Goal: Book appointment/travel/reservation

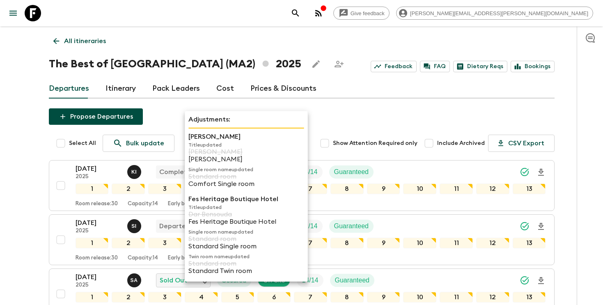
scroll to position [300, 0]
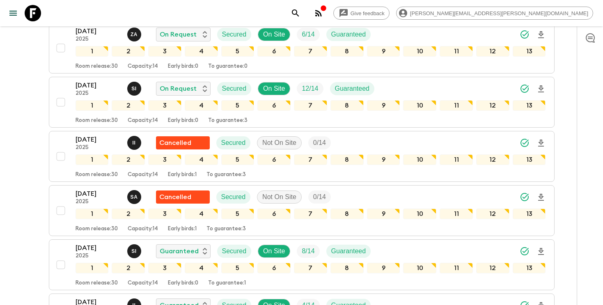
click at [301, 11] on icon "search adventures" at bounding box center [296, 13] width 10 height 10
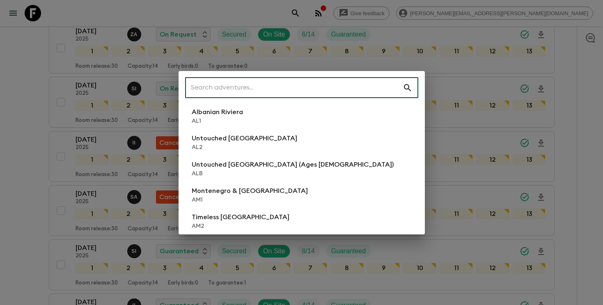
click at [315, 77] on input "text" at bounding box center [294, 87] width 218 height 23
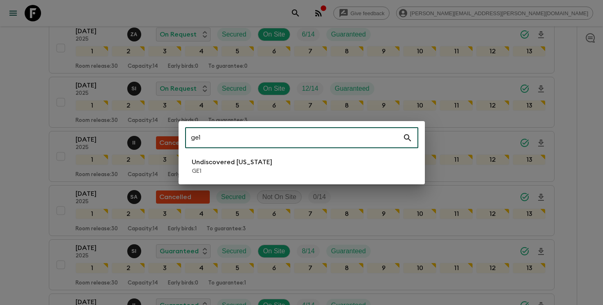
type input "ge1"
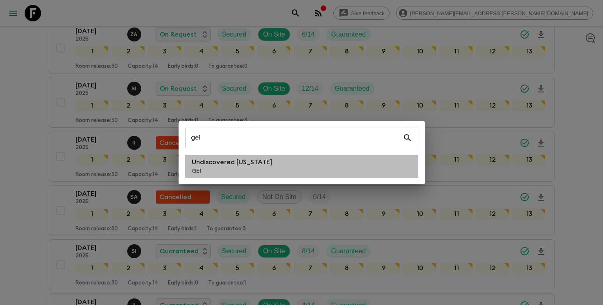
click at [216, 163] on p "Undiscovered [US_STATE]" at bounding box center [232, 162] width 80 height 10
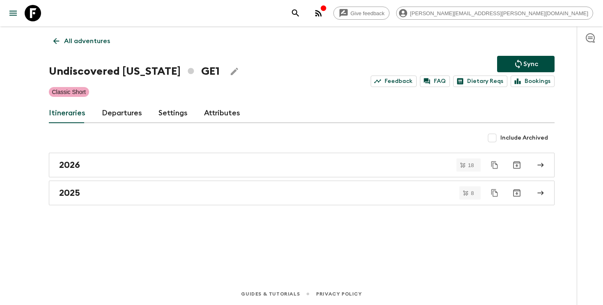
click at [301, 12] on icon "search adventures" at bounding box center [296, 13] width 10 height 10
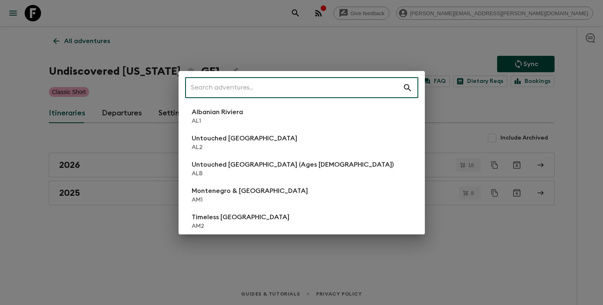
click at [344, 94] on input "text" at bounding box center [294, 87] width 218 height 23
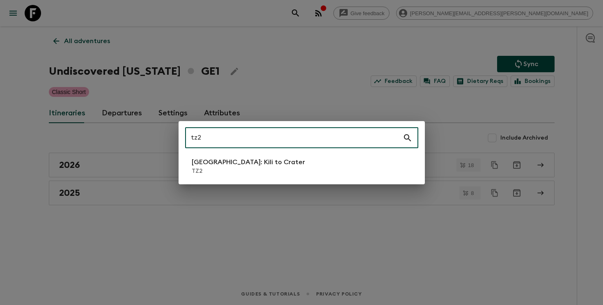
type input "tz2"
click at [293, 181] on div "tz2 ​ [GEOGRAPHIC_DATA]: Kili to Crater TZ2" at bounding box center [302, 152] width 246 height 63
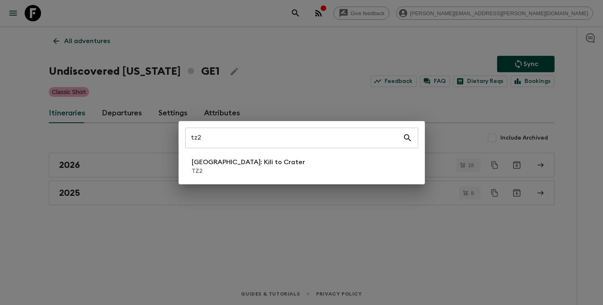
click at [293, 165] on li "[GEOGRAPHIC_DATA]: Kili to Crater TZ2" at bounding box center [301, 166] width 233 height 23
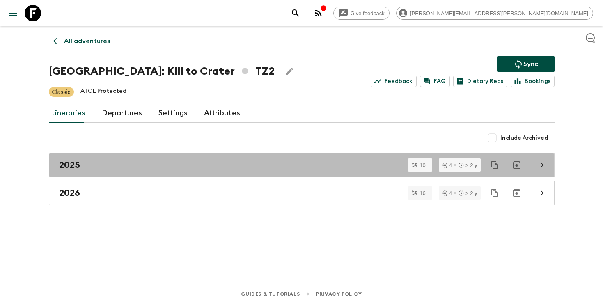
click at [293, 165] on div "2025" at bounding box center [294, 165] width 470 height 11
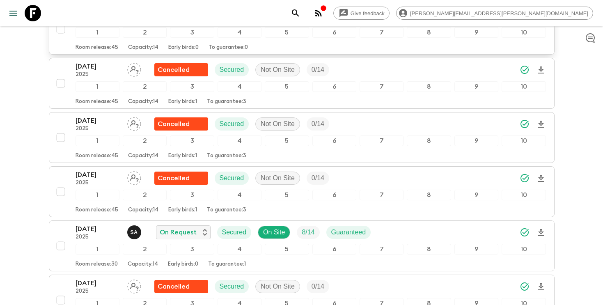
scroll to position [218, 0]
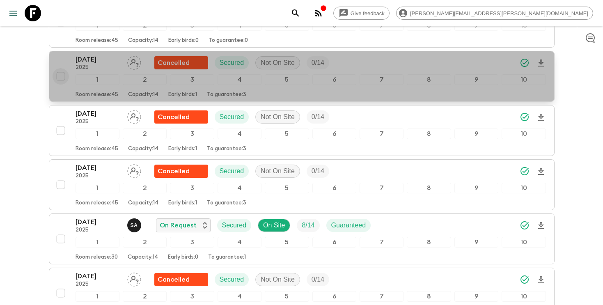
click at [62, 80] on input "checkbox" at bounding box center [61, 76] width 16 height 16
checkbox input "true"
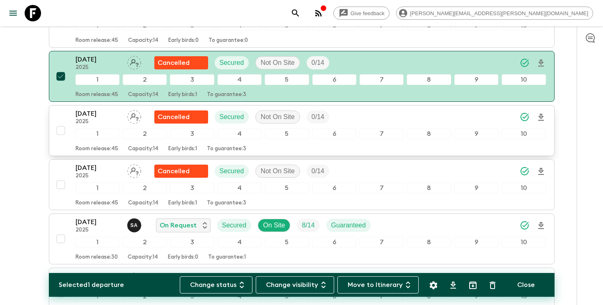
click at [61, 131] on input "checkbox" at bounding box center [61, 130] width 16 height 16
checkbox input "true"
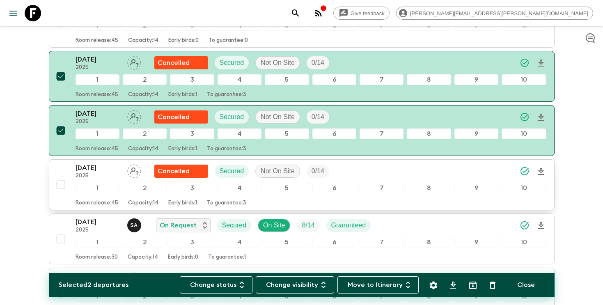
click at [57, 184] on input "checkbox" at bounding box center [61, 185] width 16 height 16
checkbox input "true"
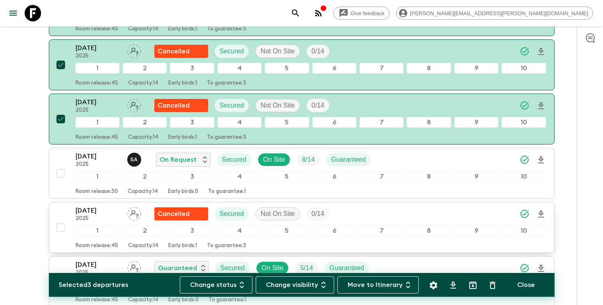
scroll to position [285, 0]
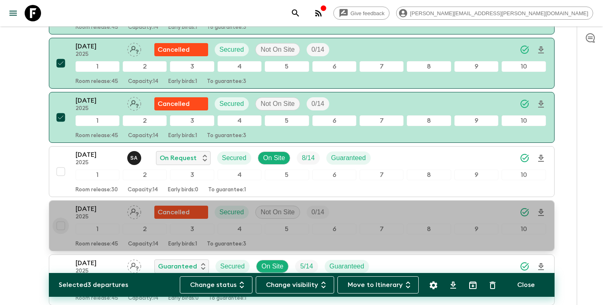
click at [60, 228] on input "checkbox" at bounding box center [61, 226] width 16 height 16
checkbox input "true"
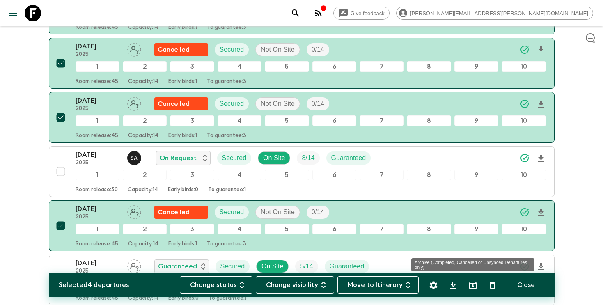
click at [472, 284] on icon "Archive (Completed, Cancelled or Unsynced Departures only)" at bounding box center [473, 285] width 10 height 10
checkbox input "false"
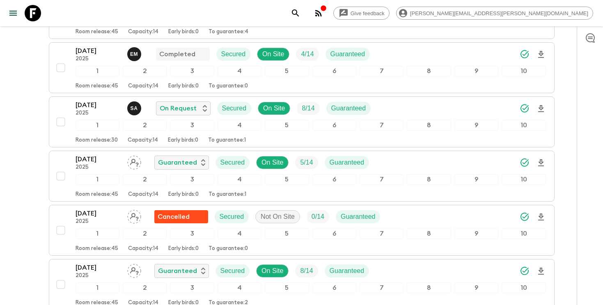
scroll to position [173, 0]
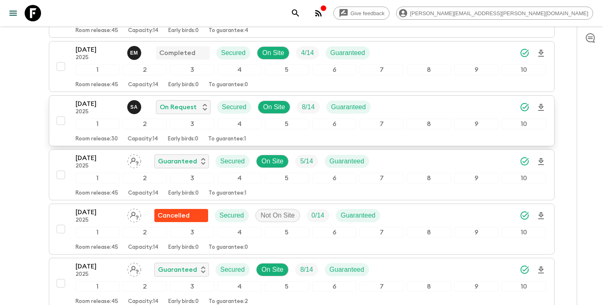
click at [540, 108] on icon "Download Onboarding" at bounding box center [541, 107] width 6 height 7
click at [425, 102] on div "[DATE] 2025 S A On Request Secured On Site 8 / 14 Guaranteed" at bounding box center [311, 107] width 470 height 16
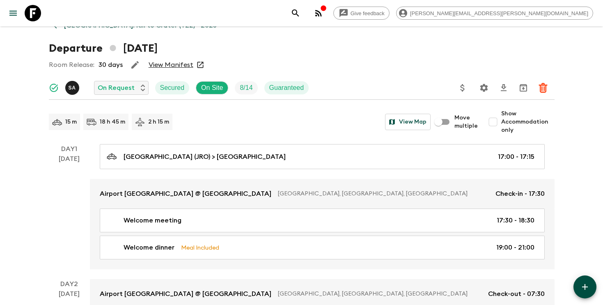
scroll to position [21, 0]
